Goal: Task Accomplishment & Management: Use online tool/utility

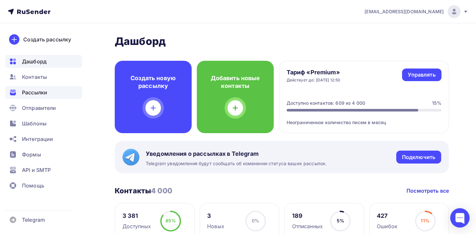
click at [48, 90] on div "Рассылки" at bounding box center [43, 92] width 77 height 13
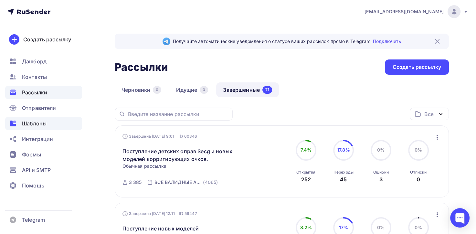
click at [29, 125] on span "Шаблоны" at bounding box center [34, 124] width 25 height 8
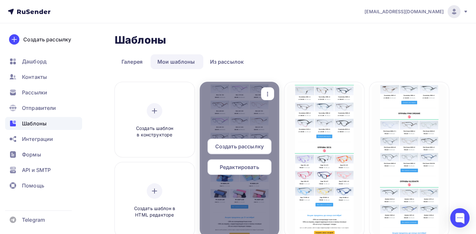
click at [239, 169] on span "Редактировать" at bounding box center [239, 167] width 39 height 8
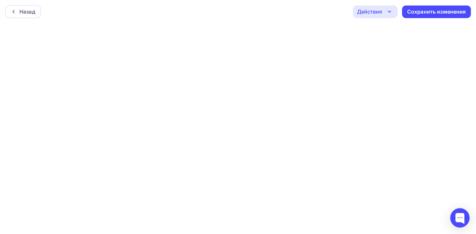
click at [388, 14] on icon "button" at bounding box center [389, 12] width 8 height 8
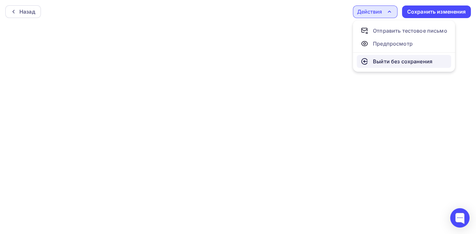
click at [392, 61] on div "Выйти без сохранения" at bounding box center [402, 62] width 59 height 8
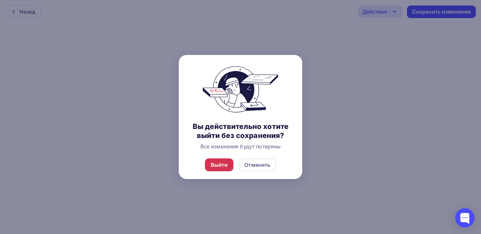
click at [217, 163] on div "Выйти" at bounding box center [219, 165] width 17 height 8
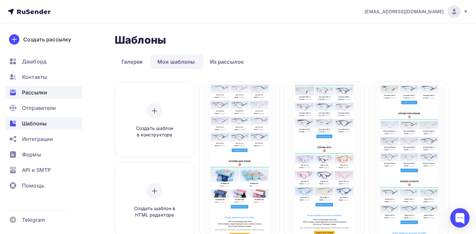
click at [45, 90] on span "Рассылки" at bounding box center [34, 93] width 25 height 8
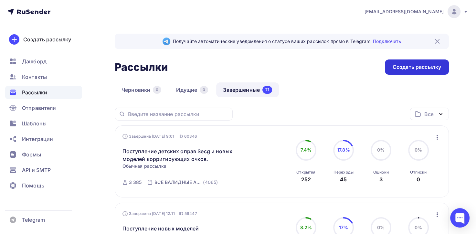
click at [407, 71] on div "Создать рассылку" at bounding box center [417, 66] width 64 height 15
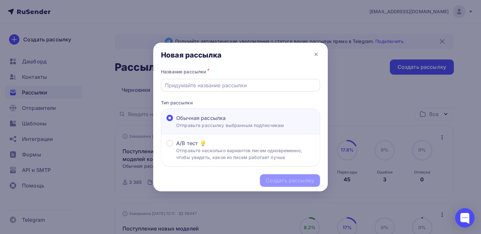
click at [209, 87] on input "text" at bounding box center [241, 85] width 152 height 8
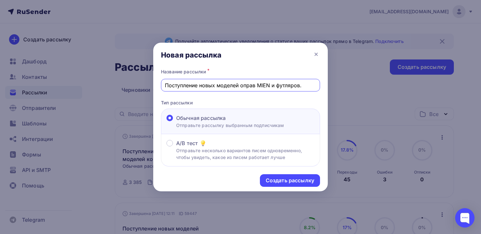
type input "Поступление новых моделей оправ MIEN и футляров."
drag, startPoint x: 164, startPoint y: 87, endPoint x: 277, endPoint y: 88, distance: 113.4
click at [277, 88] on div "Поступление новых моделей оправ MIEN и футляров." at bounding box center [240, 85] width 159 height 13
drag, startPoint x: 302, startPoint y: 83, endPoint x: 175, endPoint y: 84, distance: 127.6
click at [165, 82] on input "Поступление новых моделей оправ MIEN и футляров." at bounding box center [241, 85] width 152 height 8
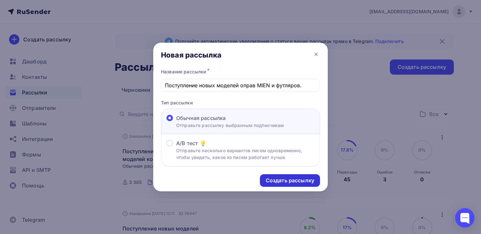
click at [278, 183] on div "Создать рассылку" at bounding box center [290, 180] width 48 height 7
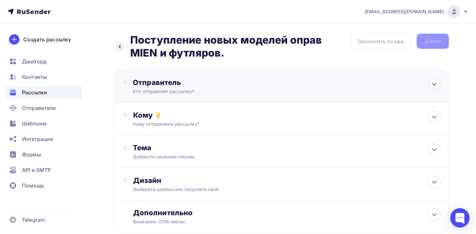
click at [144, 91] on div "Кто отправляет рассылку?" at bounding box center [196, 91] width 126 height 6
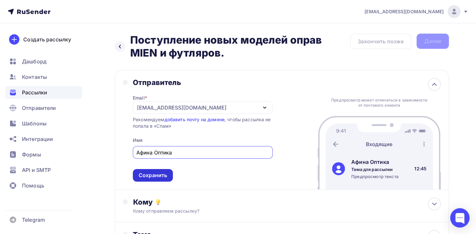
type input "Афина Оптика"
click at [147, 170] on div "Сохранить" at bounding box center [153, 175] width 40 height 13
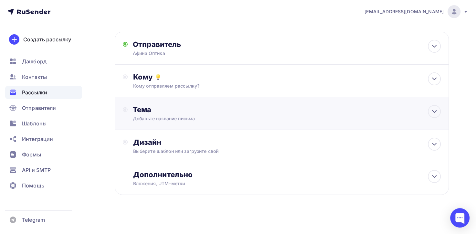
scroll to position [40, 0]
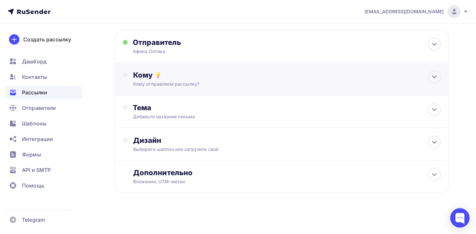
click at [135, 89] on div "Кому Кому отправляем рассылку? Списки получателей Выберите список Все списки id…" at bounding box center [282, 79] width 334 height 33
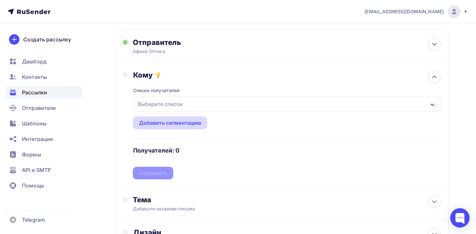
click at [141, 121] on div "Добавить сегментацию" at bounding box center [170, 123] width 63 height 8
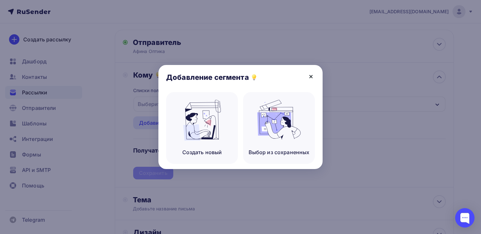
click at [311, 75] on icon at bounding box center [311, 77] width 8 height 8
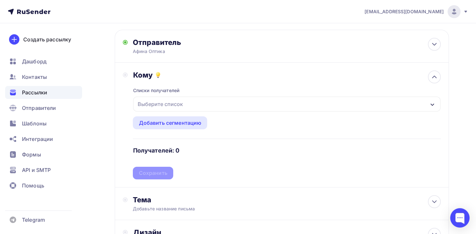
click at [158, 101] on div "Выберите список" at bounding box center [160, 104] width 50 height 12
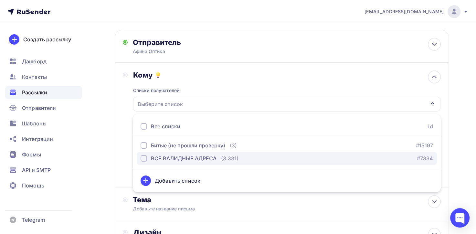
click at [144, 160] on div "button" at bounding box center [144, 158] width 6 height 6
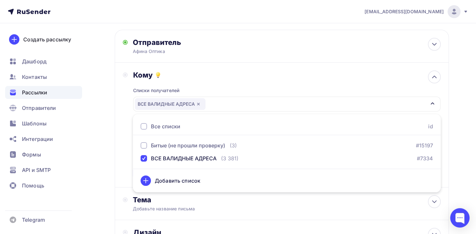
click at [100, 183] on div "Назад Поступление новых моделей оправ MIEN и футляров. Поступление новых моделе…" at bounding box center [238, 154] width 476 height 343
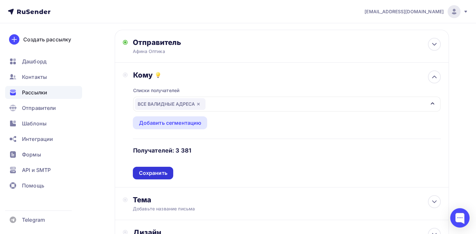
click at [154, 171] on div "Сохранить" at bounding box center [153, 172] width 28 height 7
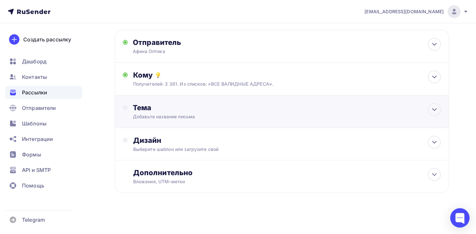
click at [145, 117] on div "Добавьте название письма" at bounding box center [190, 116] width 115 height 6
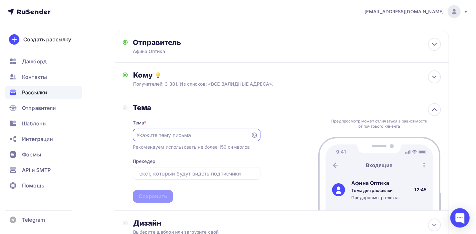
scroll to position [0, 0]
paste input "Поступление новых моделей оправ MIEN и футляров."
type input "Поступление новых моделей оправ MIEN и футляров."
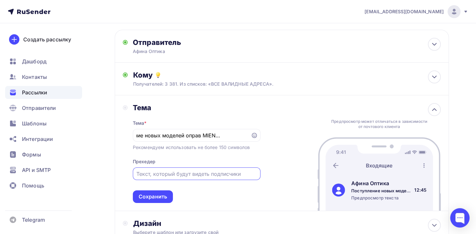
scroll to position [0, 0]
click at [142, 173] on input "text" at bounding box center [196, 174] width 120 height 8
paste input "Поступление новых моделей оправ MIEN и футляров."
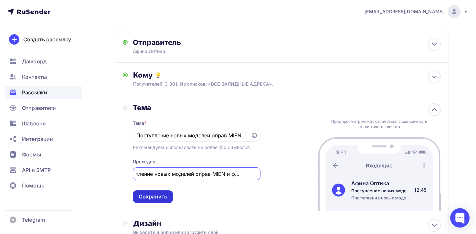
type input "Поступление новых моделей оправ MIEN и футляров."
click at [147, 191] on div "Сохранить" at bounding box center [153, 196] width 40 height 13
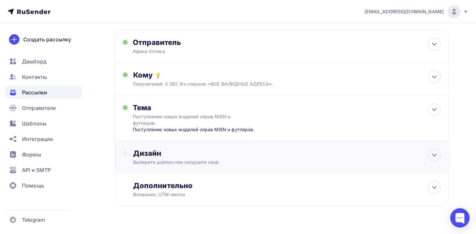
click at [151, 156] on div "Дизайн" at bounding box center [287, 153] width 308 height 9
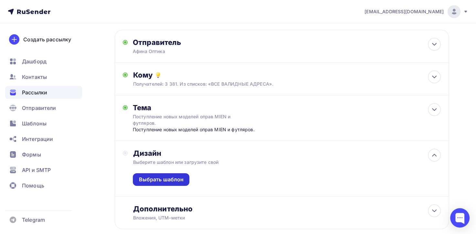
click at [155, 180] on div "Выбрать шаблон" at bounding box center [161, 179] width 45 height 7
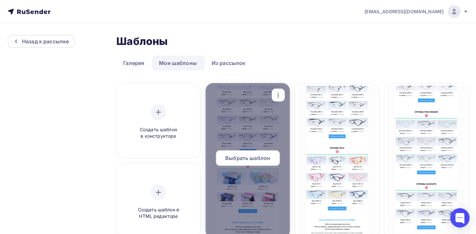
click at [245, 156] on span "Выбрать шаблон" at bounding box center [247, 158] width 45 height 8
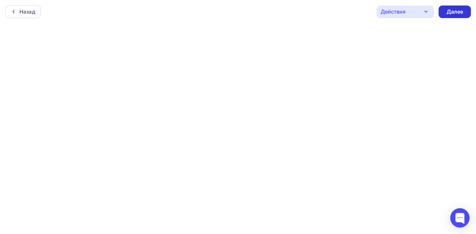
click at [460, 12] on div "Далее" at bounding box center [454, 11] width 17 height 7
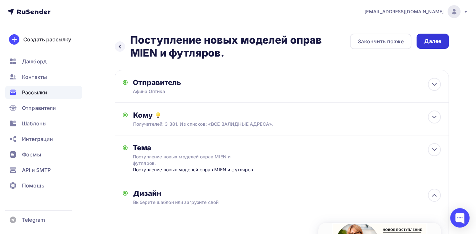
click at [431, 41] on div "Далее" at bounding box center [432, 40] width 17 height 7
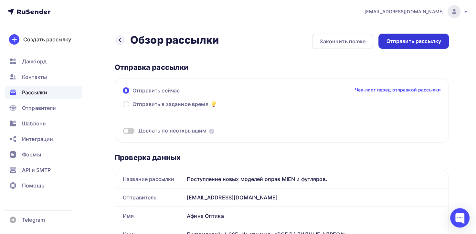
click at [401, 40] on div "Отправить рассылку" at bounding box center [413, 40] width 55 height 7
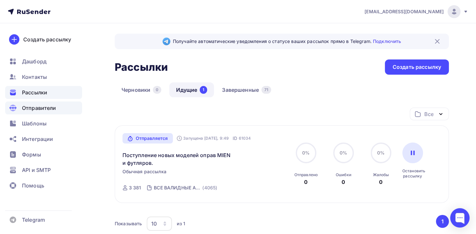
click at [39, 112] on div "Отправители" at bounding box center [43, 107] width 77 height 13
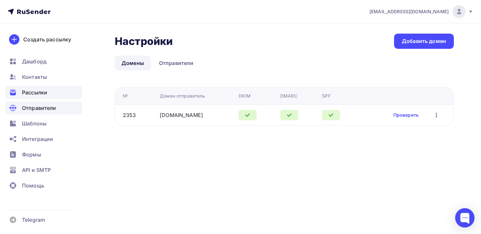
click at [49, 93] on div "Рассылки" at bounding box center [43, 92] width 77 height 13
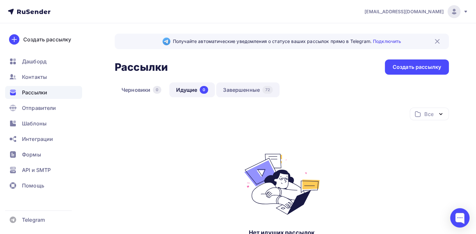
click at [241, 92] on link "Завершенные 72" at bounding box center [247, 89] width 63 height 15
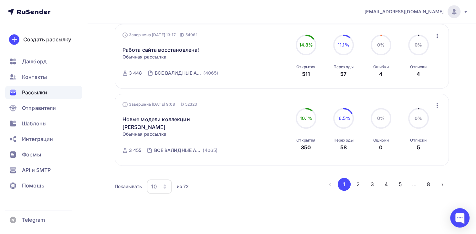
scroll to position [712, 0]
click at [357, 177] on button "2" at bounding box center [357, 183] width 13 height 13
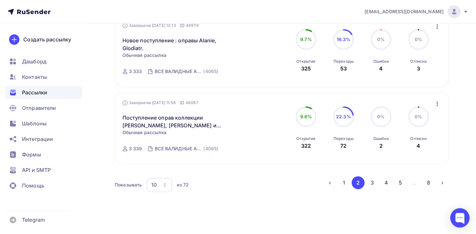
scroll to position [736, 0]
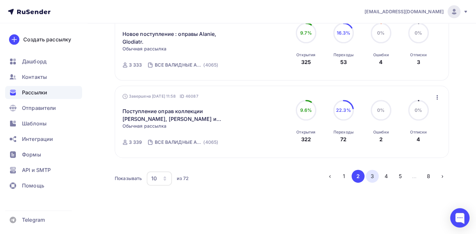
click at [375, 175] on button "3" at bounding box center [372, 176] width 13 height 13
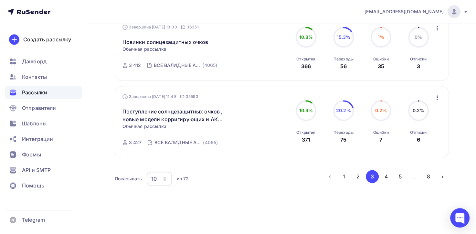
scroll to position [720, 0]
click at [385, 171] on button "4" at bounding box center [386, 176] width 13 height 13
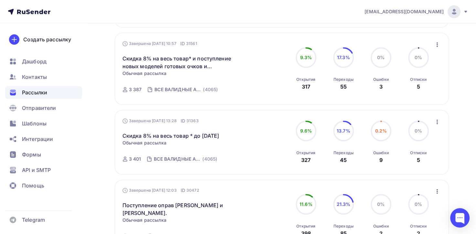
scroll to position [705, 0]
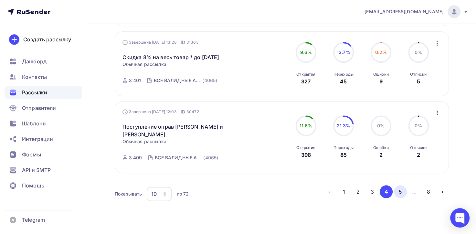
click at [401, 185] on button "5" at bounding box center [400, 191] width 13 height 13
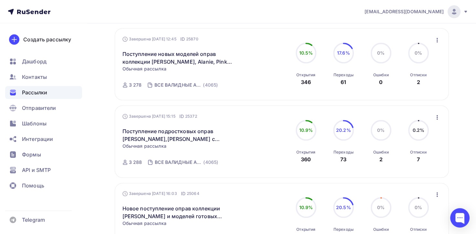
scroll to position [737, 0]
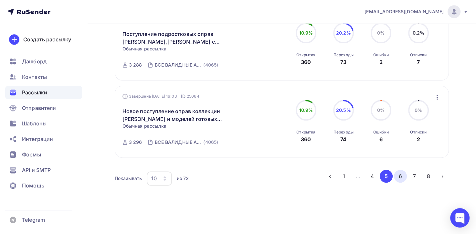
click at [398, 174] on button "6" at bounding box center [400, 176] width 13 height 13
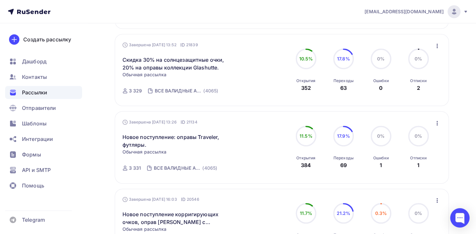
scroll to position [332, 0]
